Goal: Browse casually: Explore the website without a specific task or goal

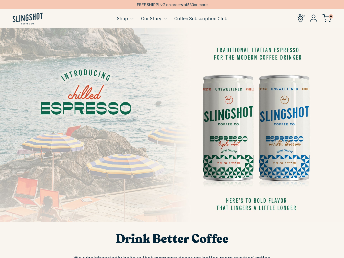
scroll to position [19, 0]
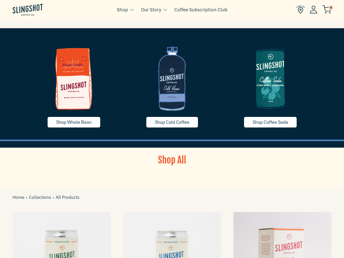
scroll to position [19, 0]
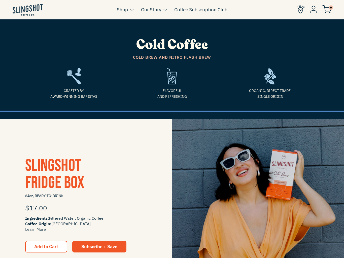
scroll to position [19, 0]
